Goal: Find specific page/section

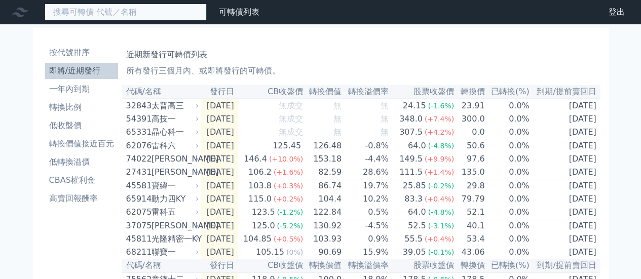
click at [89, 18] on input at bounding box center [126, 12] width 162 height 17
type input "33133"
click at [139, 14] on input "33133" at bounding box center [126, 12] width 162 height 17
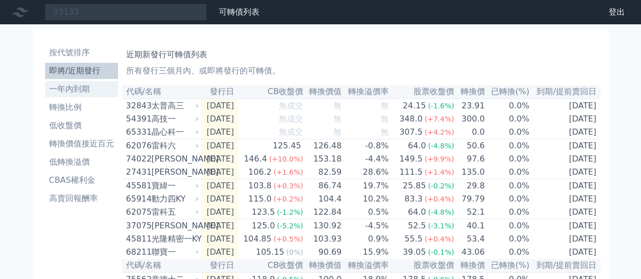
click at [84, 86] on li "一年內到期" at bounding box center [81, 89] width 73 height 12
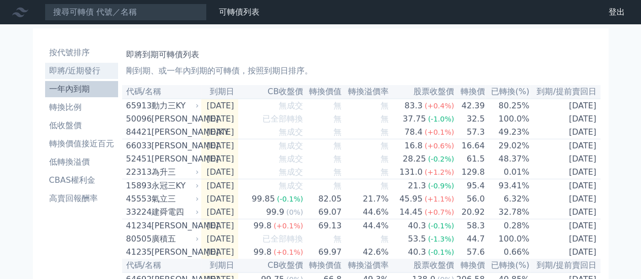
click at [79, 69] on li "即將/近期發行" at bounding box center [81, 71] width 73 height 12
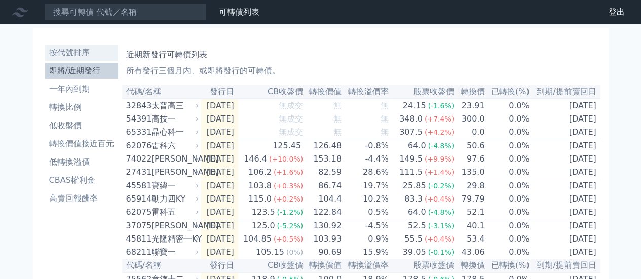
click at [70, 51] on li "按代號排序" at bounding box center [81, 53] width 73 height 12
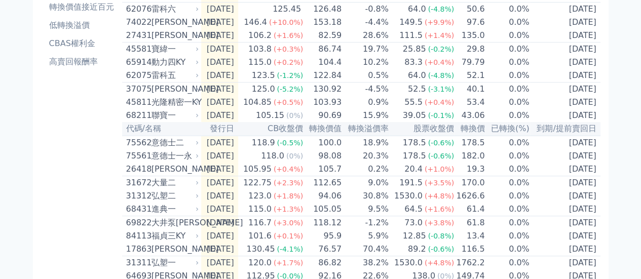
scroll to position [304, 0]
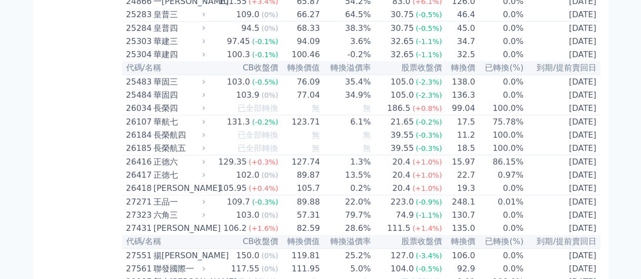
scroll to position [1114, 0]
